Goal: Use online tool/utility: Use online tool/utility

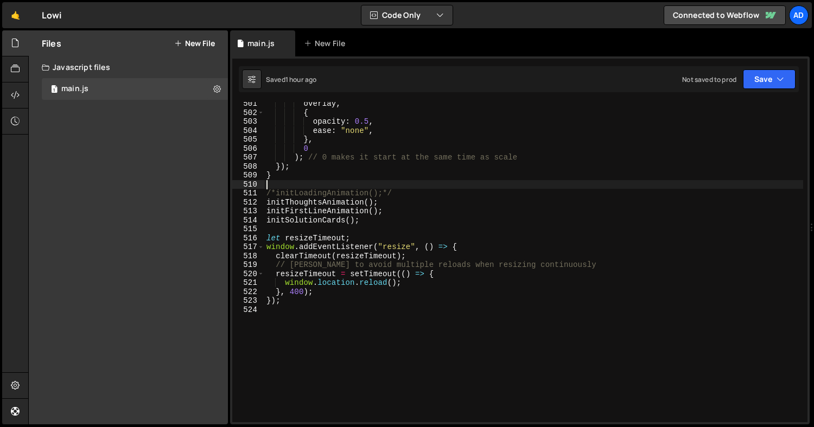
scroll to position [4481, 0]
click at [320, 174] on div "overlay , { opacity : 0.5 , ease : "none" , } , 0 ) ; // 0 makes it start at th…" at bounding box center [533, 268] width 539 height 338
type textarea "}"
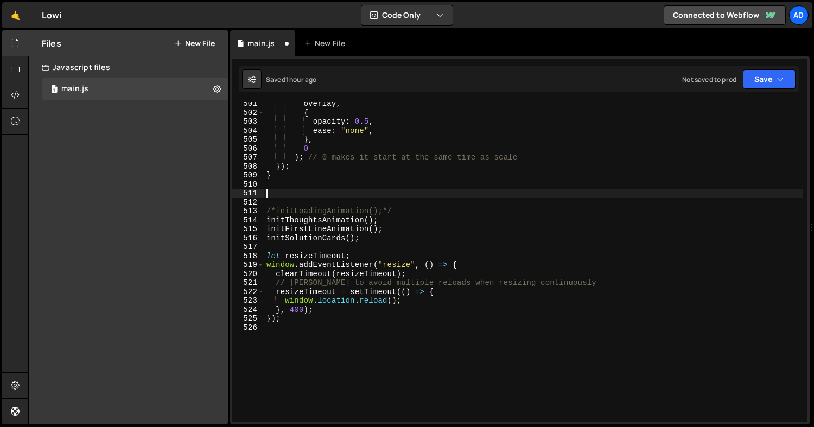
type textarea "}"
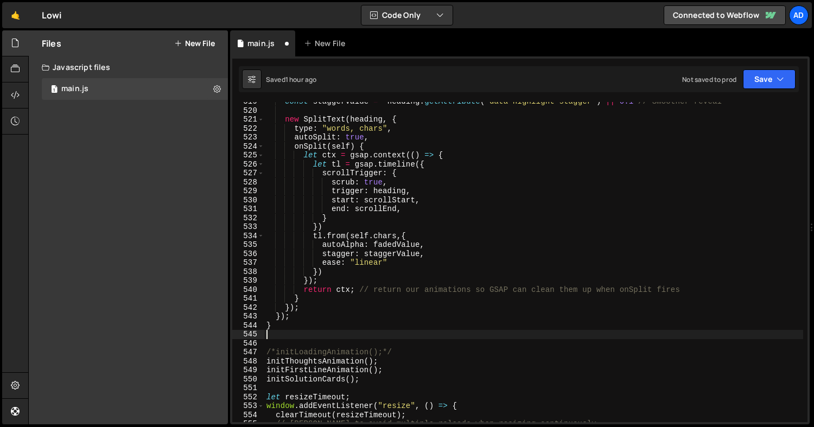
scroll to position [4645, 0]
click at [370, 382] on div "const staggerValue = heading . getAttribute ( "data-highlight-stagger" ) || 0.1…" at bounding box center [533, 266] width 539 height 338
type textarea "initSolutionCards();"
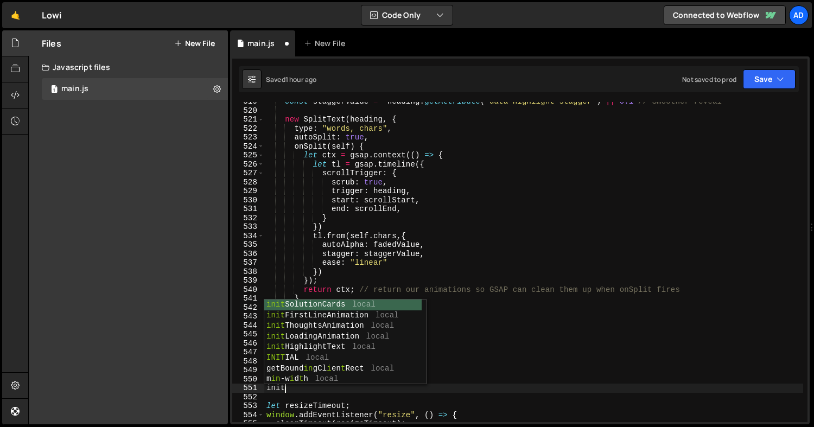
scroll to position [0, 1]
click at [364, 347] on div "init SolutionCards local init FirstLineAnimation local init ThoughtsAnimation l…" at bounding box center [342, 353] width 157 height 106
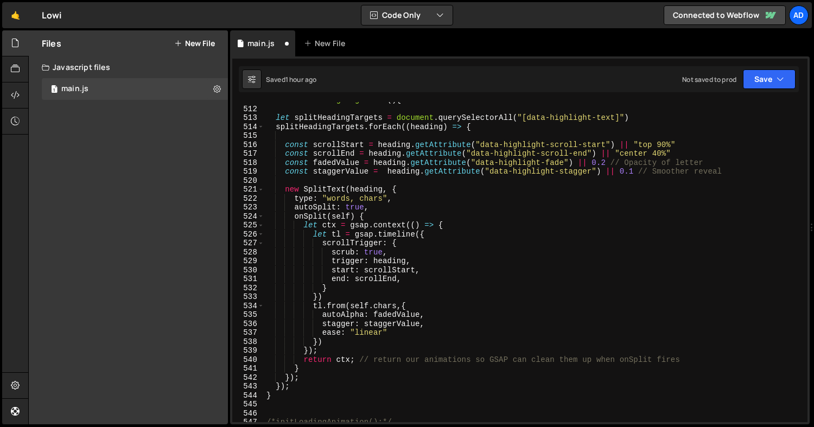
scroll to position [4586, 0]
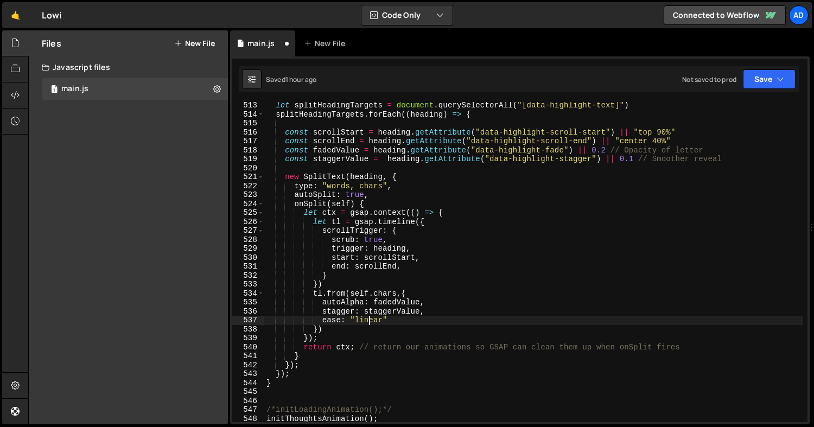
click at [370, 320] on div "let splitHeadingTargets = document . querySelectorAll ( "[data-highlight-text]"…" at bounding box center [533, 270] width 539 height 338
click at [399, 312] on div "let splitHeadingTargets = document . querySelectorAll ( "[data-highlight-text]"…" at bounding box center [533, 270] width 539 height 338
click at [633, 157] on div "let splitHeadingTargets = document . querySelectorAll ( "[data-highlight-text]"…" at bounding box center [533, 270] width 539 height 338
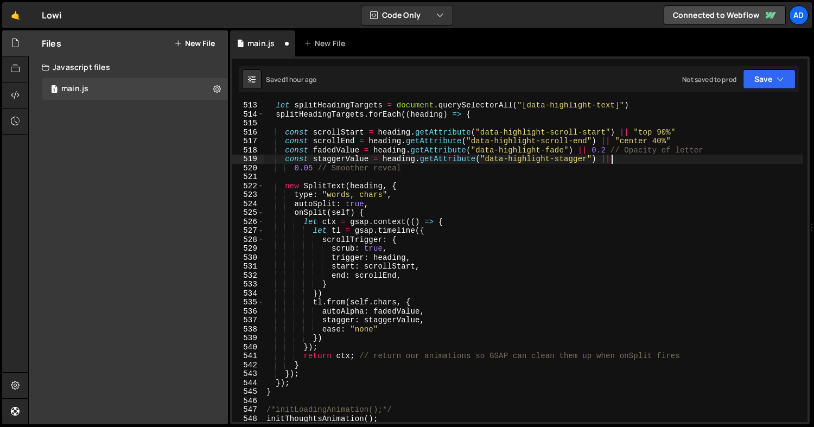
scroll to position [0, 23]
click at [312, 166] on div "let splitHeadingTargets = document . querySelectorAll ( "[data-highlight-text]"…" at bounding box center [533, 270] width 539 height 338
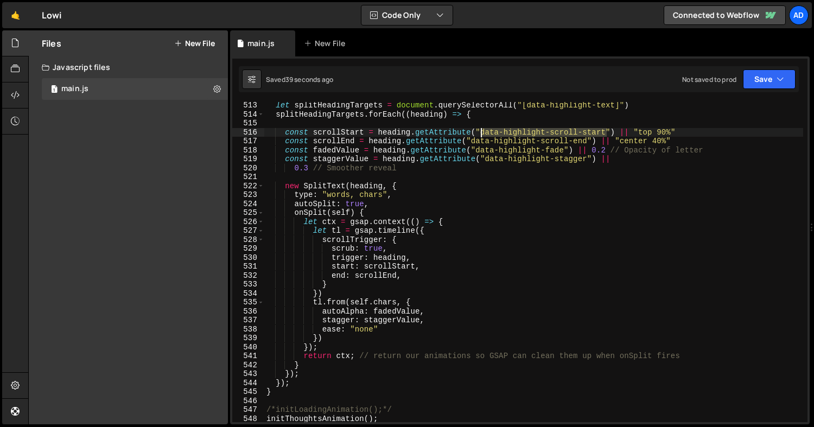
drag, startPoint x: 609, startPoint y: 132, endPoint x: 482, endPoint y: 134, distance: 127.0
click at [482, 134] on div "let splitHeadingTargets = document . querySelectorAll ( "[data-highlight-text]"…" at bounding box center [533, 270] width 539 height 338
click at [626, 326] on div "let splitHeadingTargets = document . querySelectorAll ( "[data-highlight-text]"…" at bounding box center [533, 270] width 539 height 338
type textarea "ease: "none""
